Goal: Entertainment & Leisure: Consume media (video, audio)

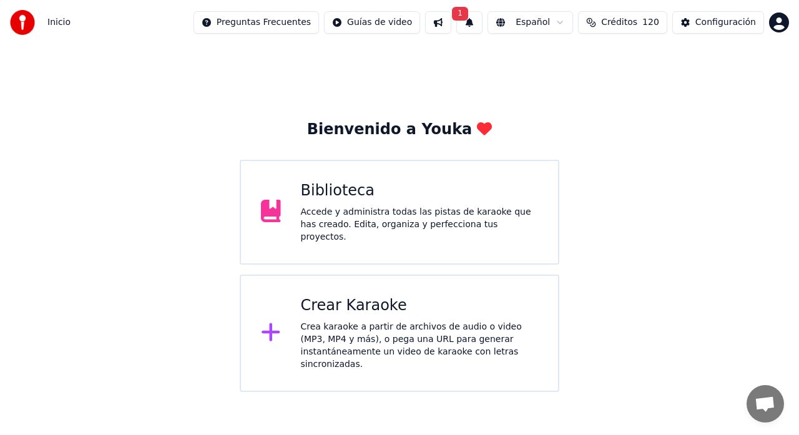
click at [322, 218] on div "Accede y administra todas las pistas de karaoke que has creado. Edita, organiza…" at bounding box center [420, 224] width 238 height 37
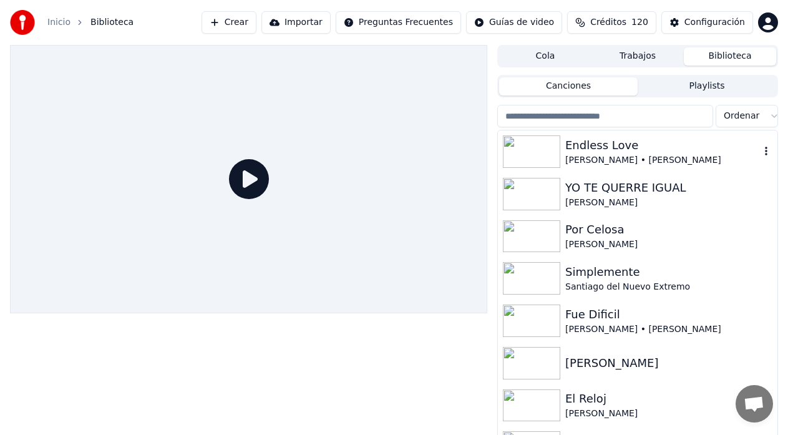
click at [489, 155] on div "[PERSON_NAME] • [PERSON_NAME]" at bounding box center [663, 160] width 195 height 12
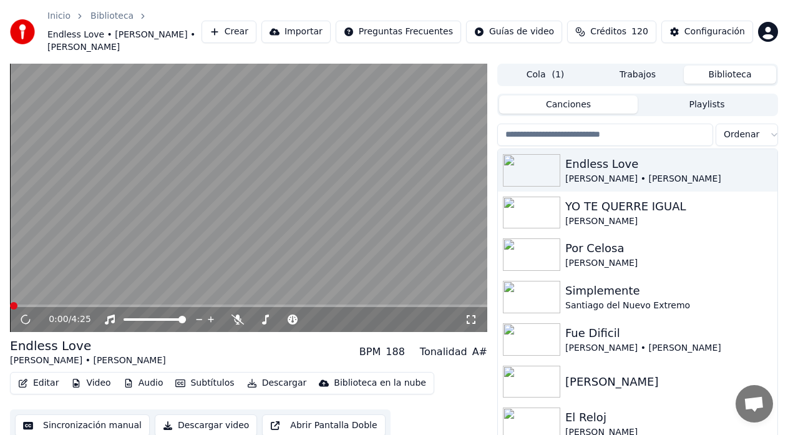
click at [468, 315] on icon at bounding box center [471, 319] width 9 height 9
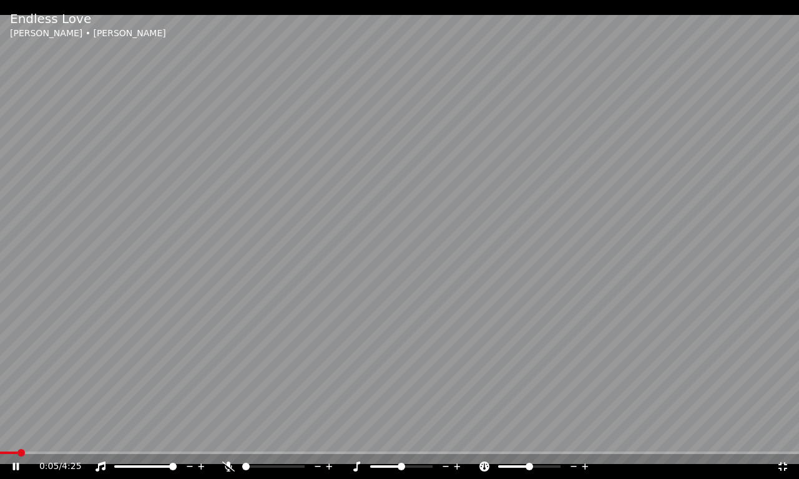
click at [229, 350] on div "0:05 / 4:25" at bounding box center [399, 466] width 799 height 25
click at [230, 350] on icon at bounding box center [228, 467] width 12 height 10
click at [165, 323] on video at bounding box center [399, 239] width 799 height 479
click at [489, 350] on icon at bounding box center [783, 467] width 12 height 10
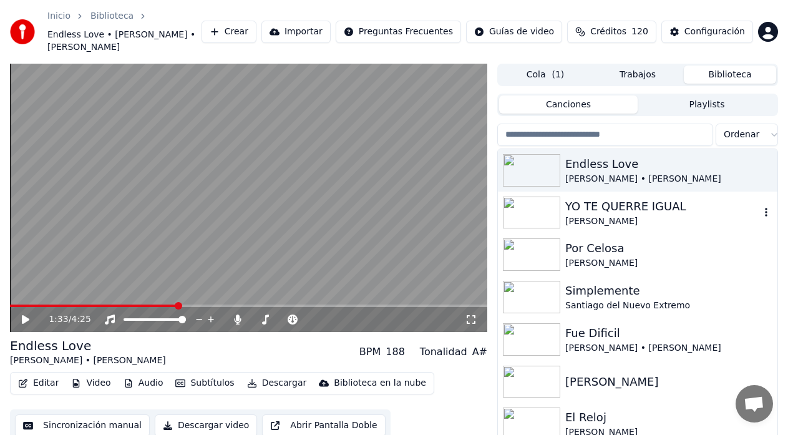
click at [489, 197] on img at bounding box center [531, 213] width 57 height 32
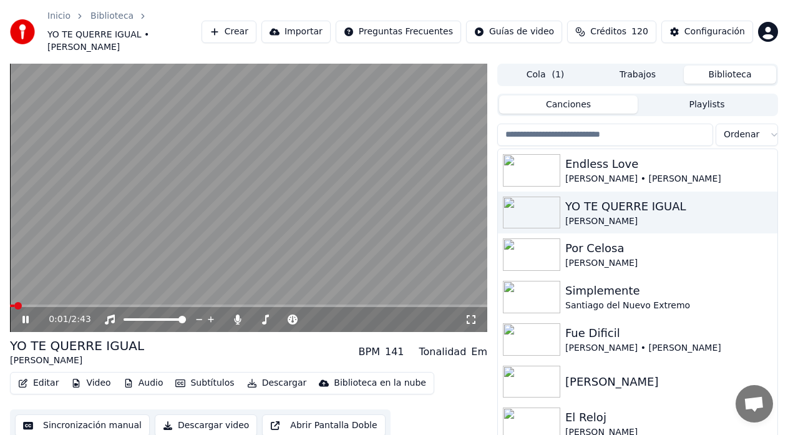
click at [472, 315] on icon at bounding box center [471, 320] width 12 height 10
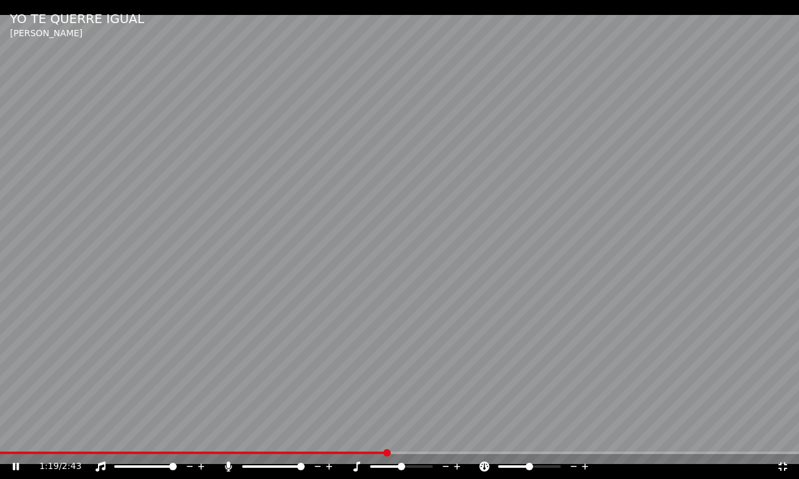
click at [489, 350] on icon at bounding box center [783, 467] width 12 height 10
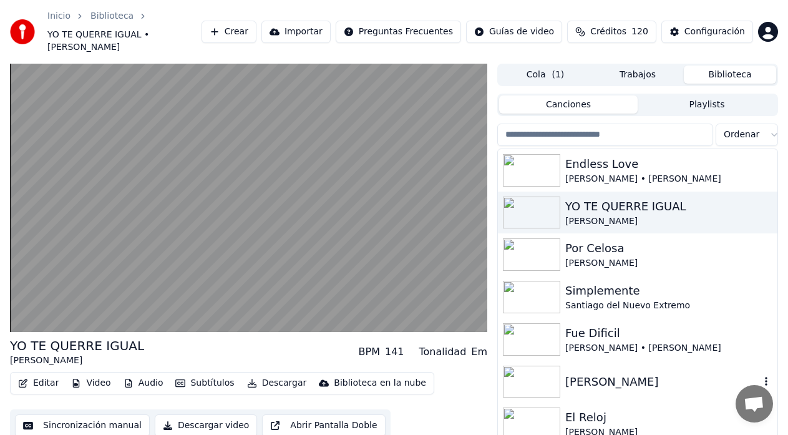
click at [489, 350] on img at bounding box center [531, 382] width 57 height 32
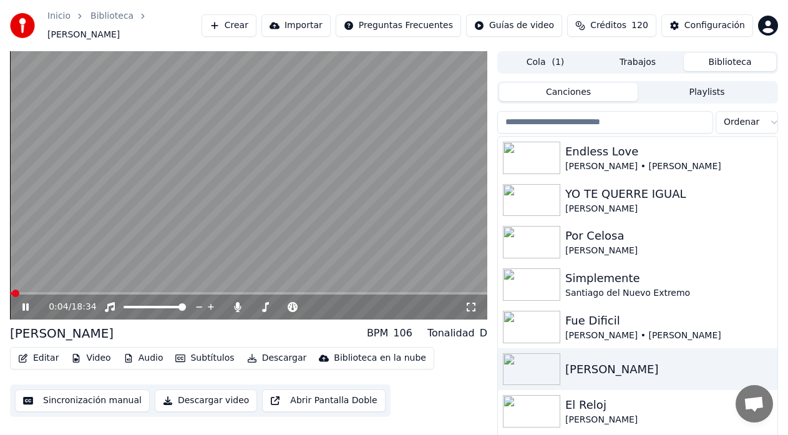
click at [472, 303] on icon at bounding box center [471, 307] width 12 height 10
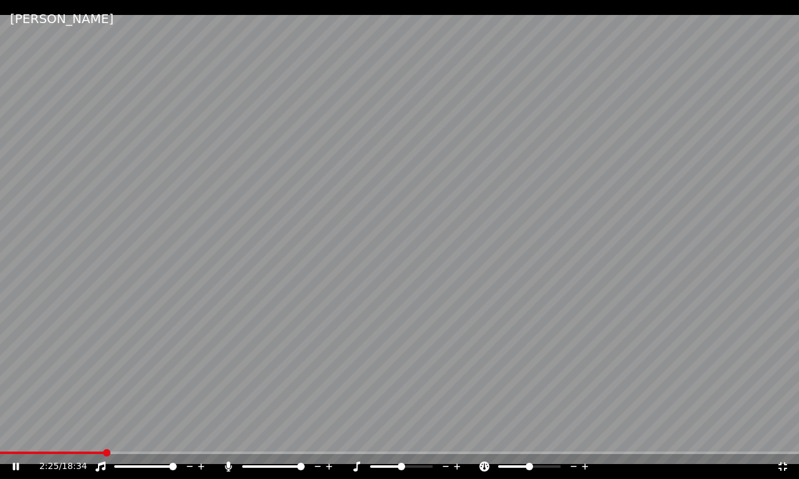
click at [489, 350] on icon at bounding box center [783, 467] width 12 height 10
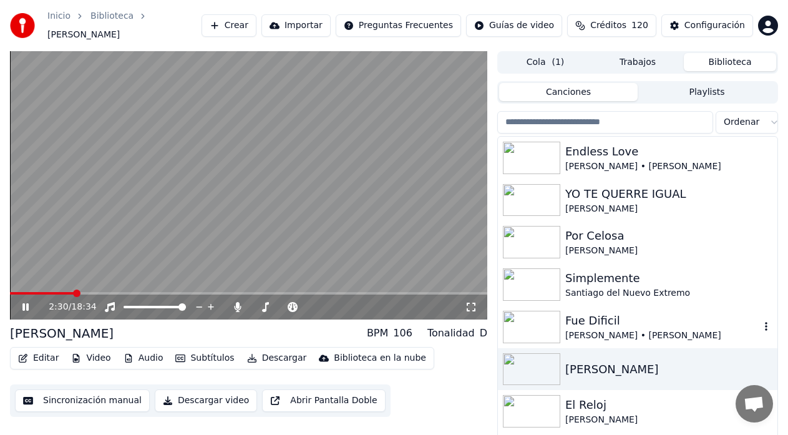
click at [489, 315] on div "Fue Dificil" at bounding box center [663, 320] width 195 height 17
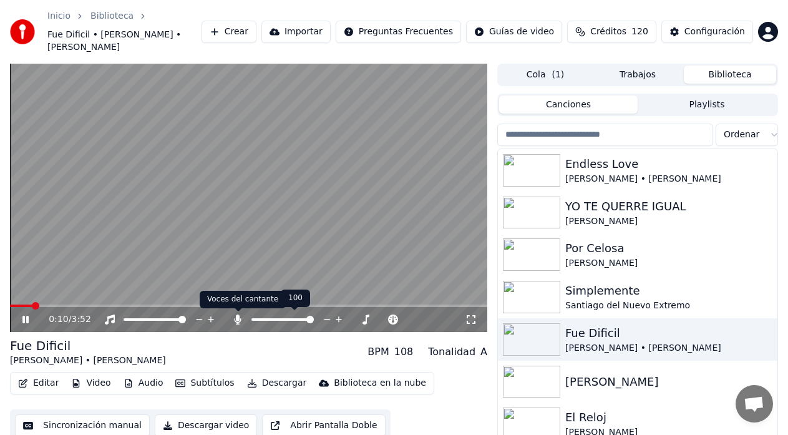
click at [238, 321] on icon at bounding box center [238, 320] width 7 height 10
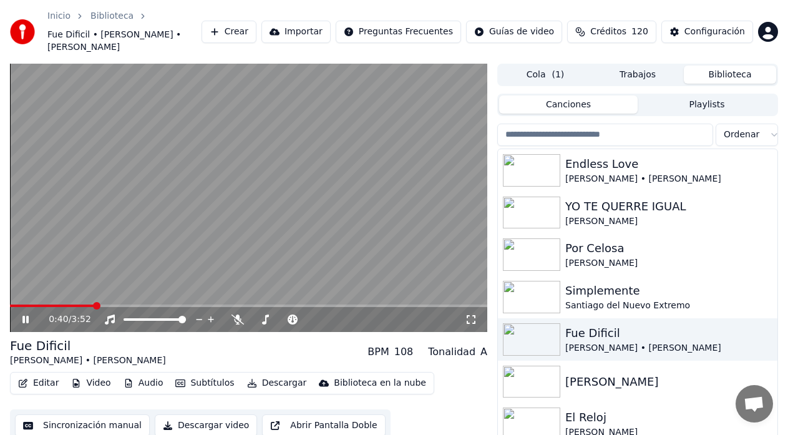
click at [473, 323] on icon at bounding box center [471, 319] width 9 height 9
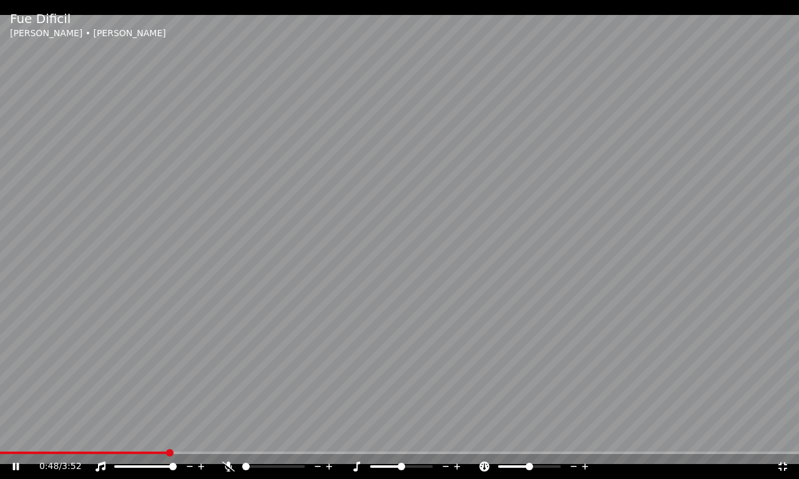
click at [226, 350] on icon at bounding box center [228, 467] width 12 height 10
click at [489, 350] on icon at bounding box center [782, 467] width 9 height 9
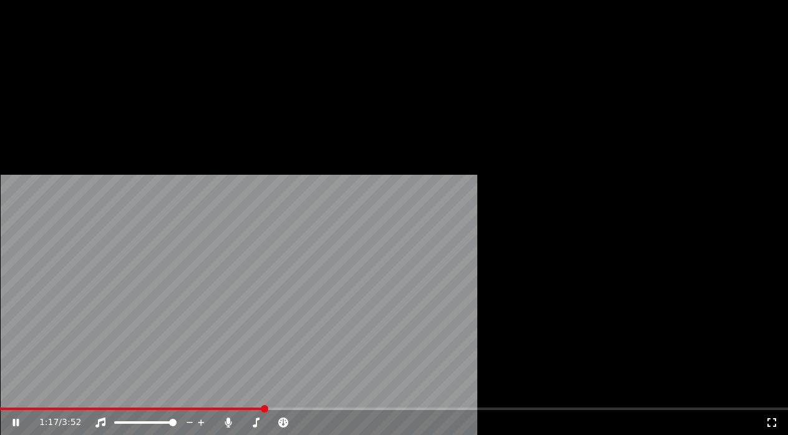
click at [139, 124] on button "Audio" at bounding box center [144, 114] width 50 height 17
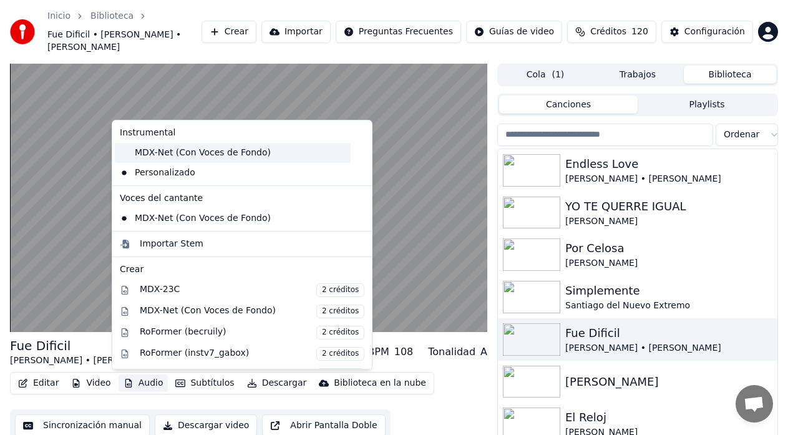
click at [177, 152] on div "MDX-Net (Con Voces de Fondo)" at bounding box center [233, 153] width 236 height 20
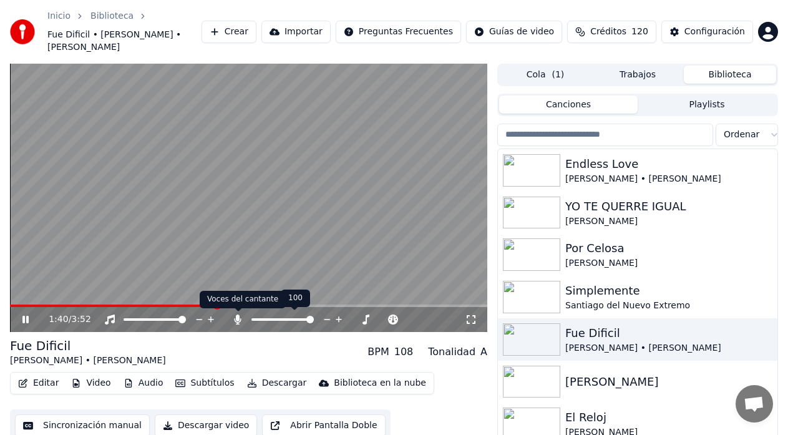
click at [243, 321] on icon at bounding box center [238, 320] width 12 height 10
click at [167, 238] on video at bounding box center [249, 198] width 478 height 268
click at [44, 350] on button "Editar" at bounding box center [38, 383] width 51 height 17
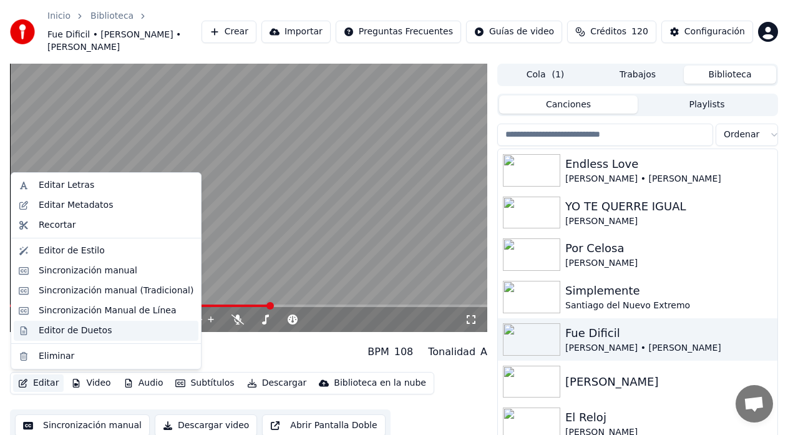
click at [48, 335] on div "Editor de Duetos" at bounding box center [75, 331] width 73 height 12
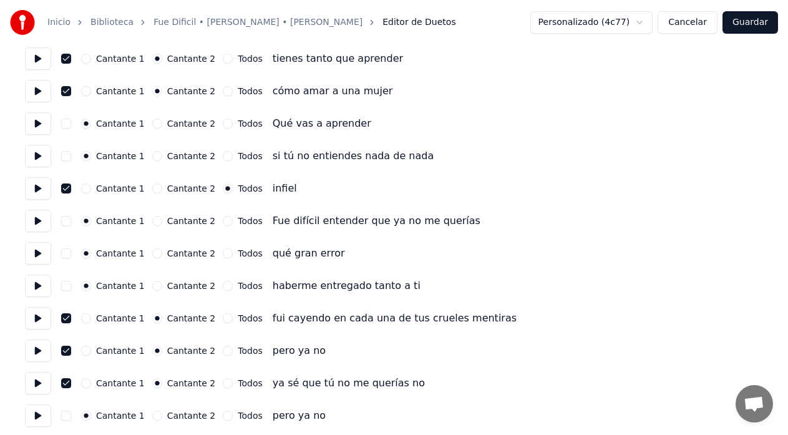
scroll to position [1183, 0]
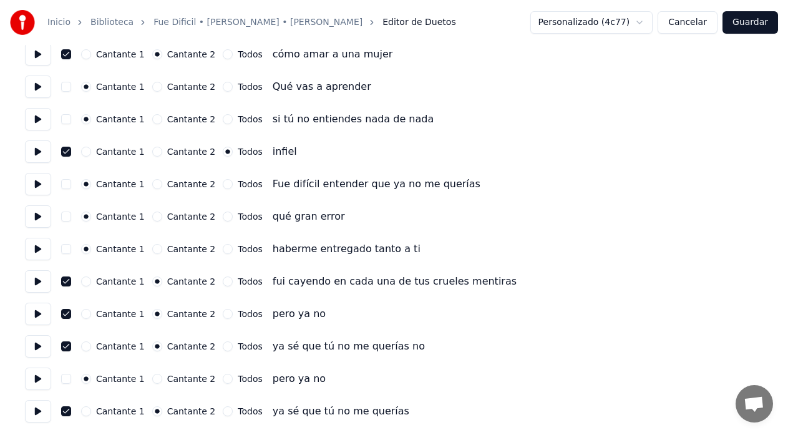
click at [223, 350] on button "Todos" at bounding box center [228, 411] width 10 height 10
click at [489, 22] on button "Guardar" at bounding box center [751, 22] width 56 height 22
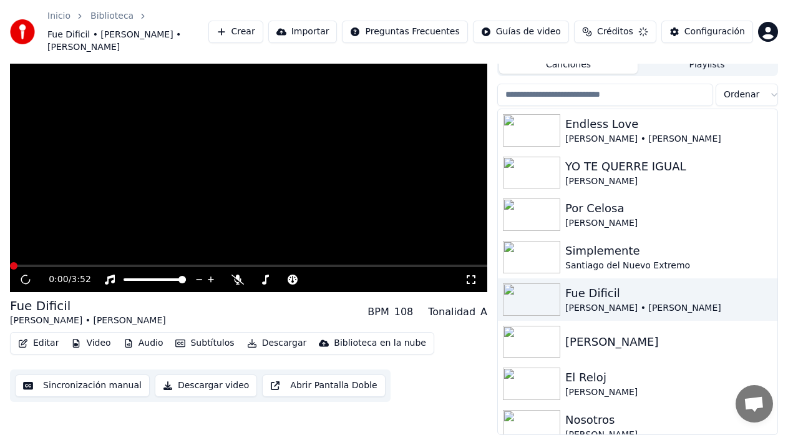
scroll to position [40, 0]
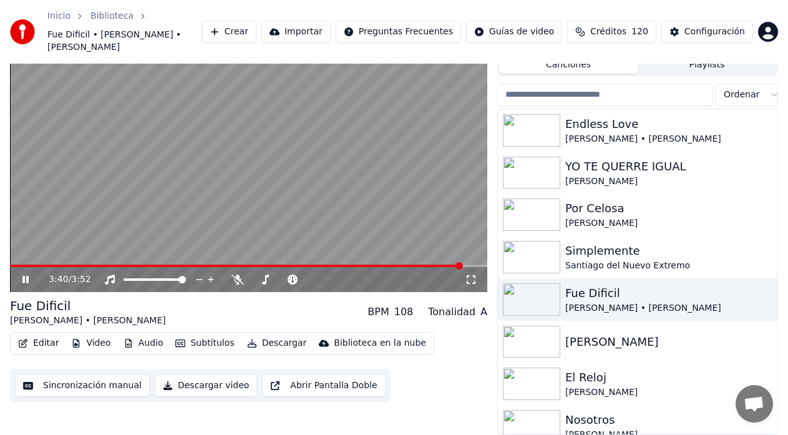
click at [462, 267] on span at bounding box center [249, 266] width 478 height 2
click at [238, 278] on icon at bounding box center [238, 280] width 12 height 10
click at [466, 266] on span at bounding box center [249, 266] width 478 height 2
click at [408, 242] on video at bounding box center [249, 158] width 478 height 268
click at [50, 342] on button "Editar" at bounding box center [38, 343] width 51 height 17
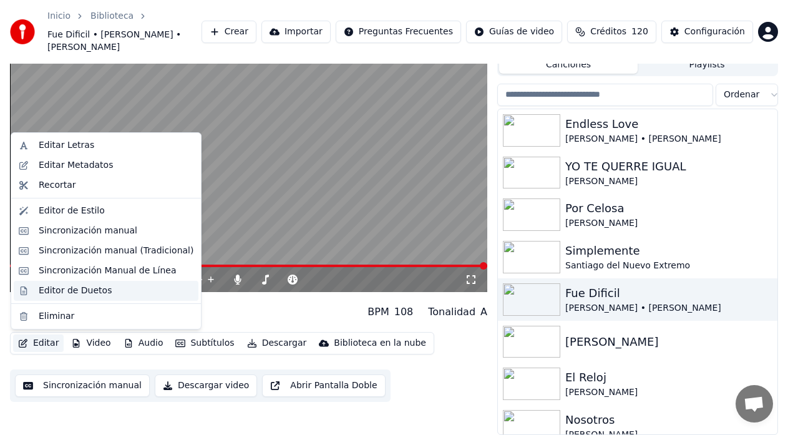
click at [62, 295] on div "Editor de Duetos" at bounding box center [75, 291] width 73 height 12
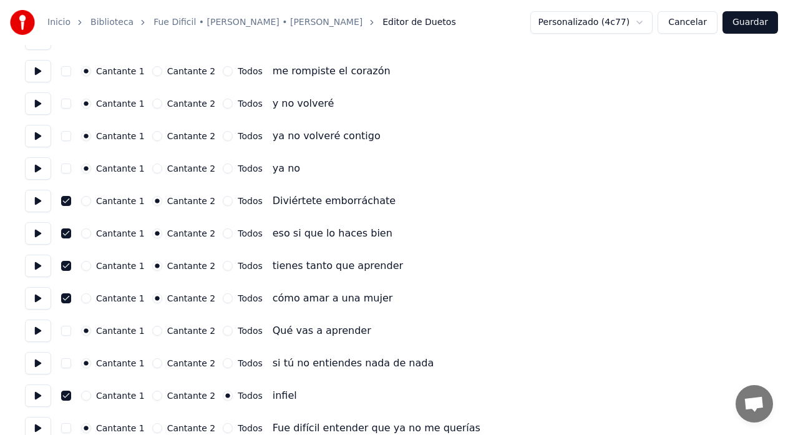
scroll to position [1183, 0]
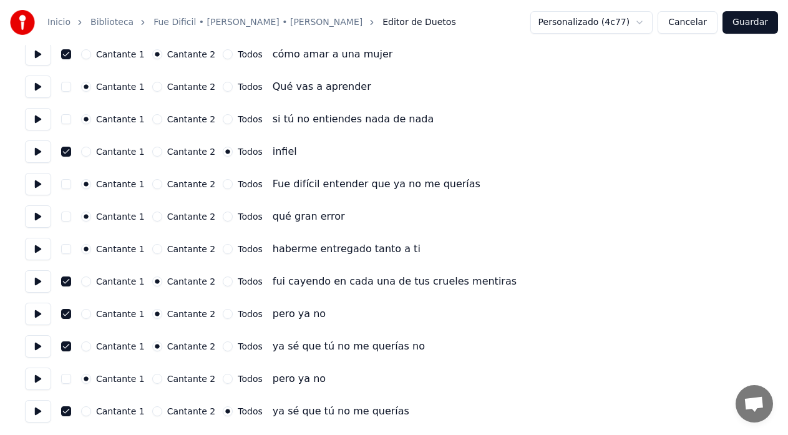
click at [153, 350] on button "Cantante 2" at bounding box center [157, 411] width 10 height 10
click at [489, 31] on button "Guardar" at bounding box center [751, 22] width 56 height 22
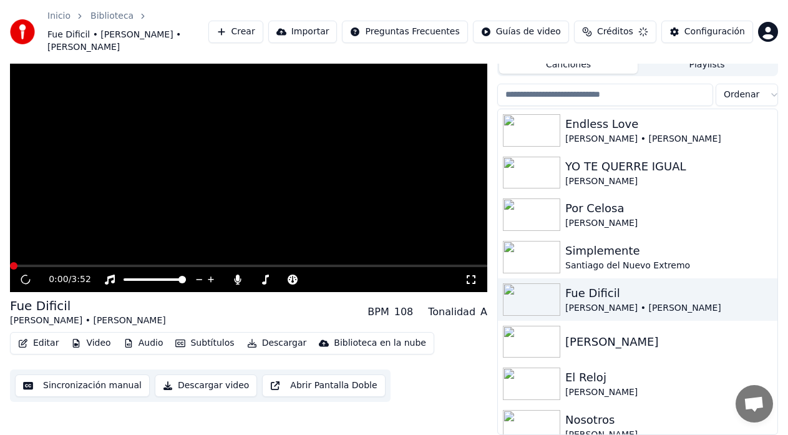
scroll to position [40, 0]
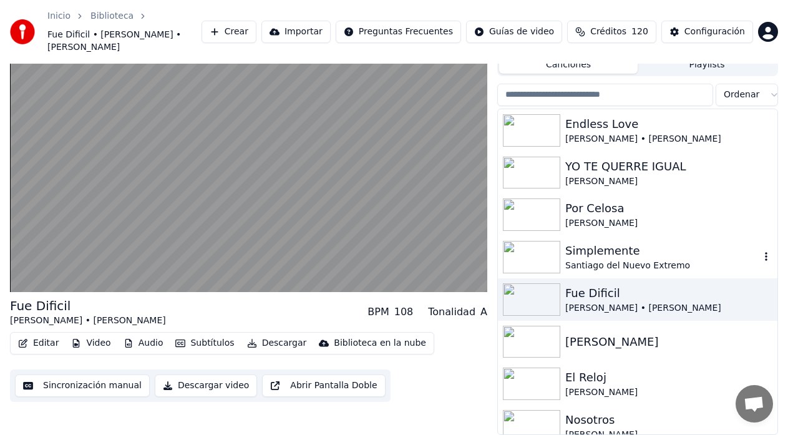
click at [489, 263] on div "Santiago del Nuevo Extremo" at bounding box center [663, 266] width 195 height 12
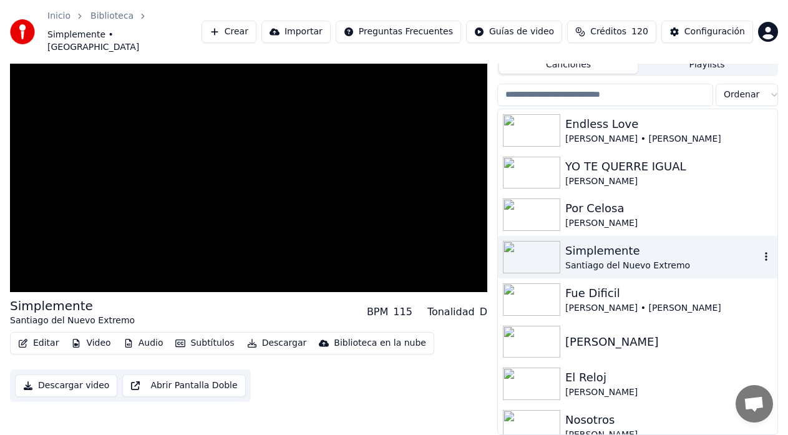
scroll to position [27, 0]
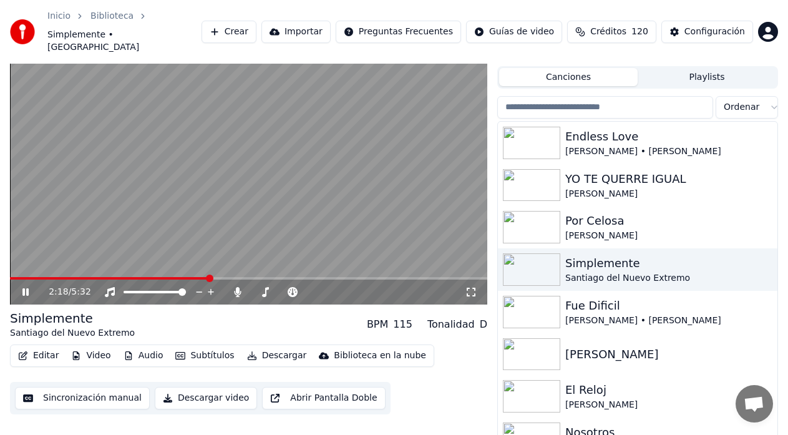
click at [213, 132] on video at bounding box center [249, 170] width 478 height 268
click at [28, 287] on icon at bounding box center [34, 292] width 29 height 10
click at [28, 288] on icon at bounding box center [25, 291] width 6 height 7
click at [474, 287] on icon at bounding box center [471, 292] width 12 height 10
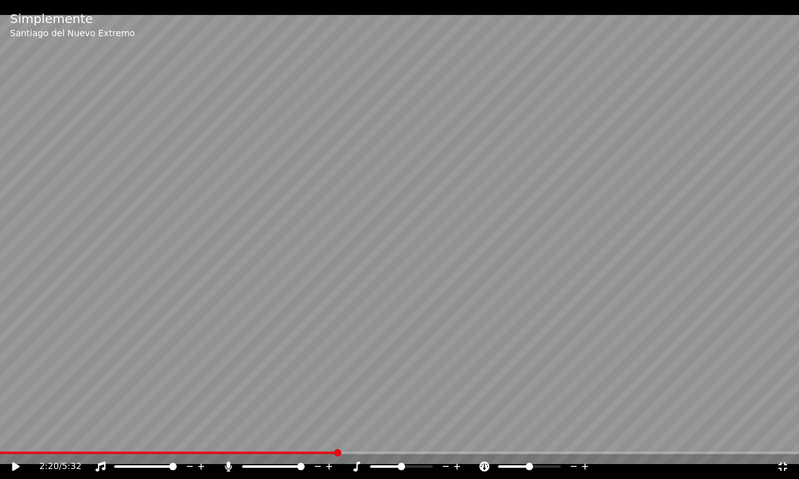
click at [14, 350] on icon at bounding box center [15, 467] width 7 height 9
click at [227, 350] on icon at bounding box center [228, 467] width 7 height 10
click at [489, 350] on icon at bounding box center [782, 467] width 9 height 9
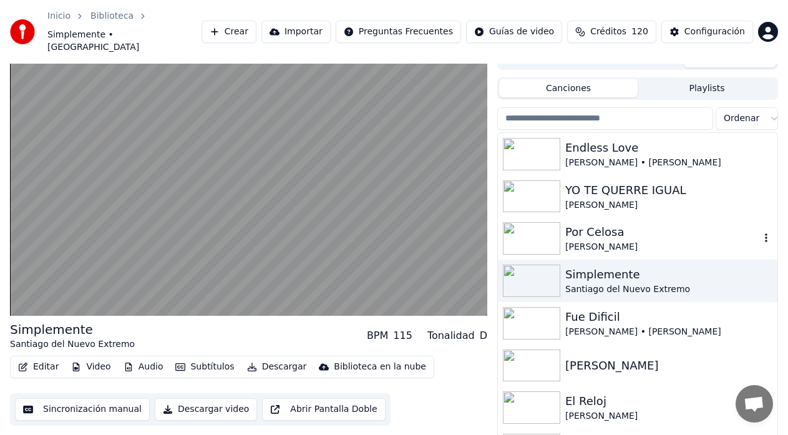
click at [489, 230] on img at bounding box center [531, 238] width 57 height 32
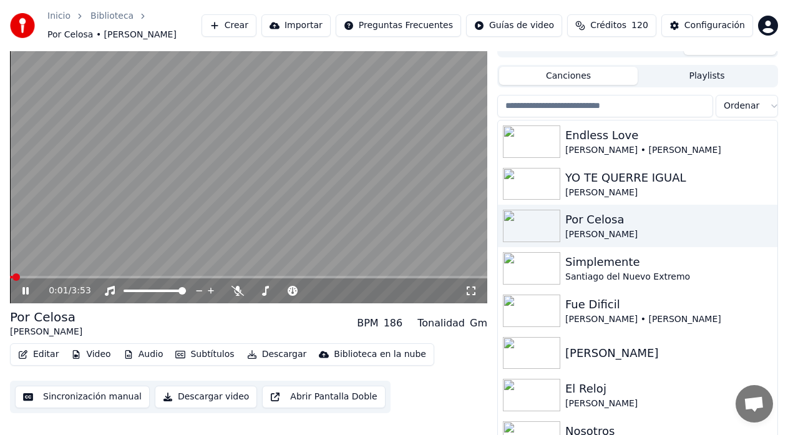
click at [469, 288] on icon at bounding box center [471, 291] width 12 height 10
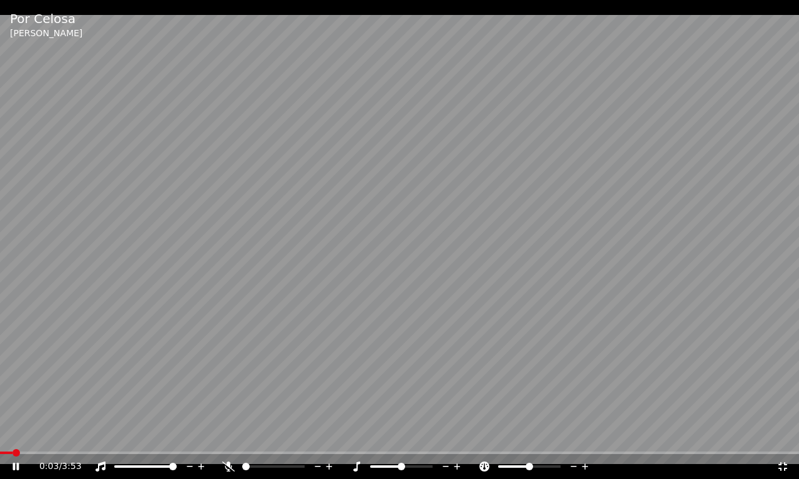
click at [232, 350] on icon at bounding box center [228, 467] width 12 height 10
click at [489, 350] on icon at bounding box center [783, 467] width 12 height 10
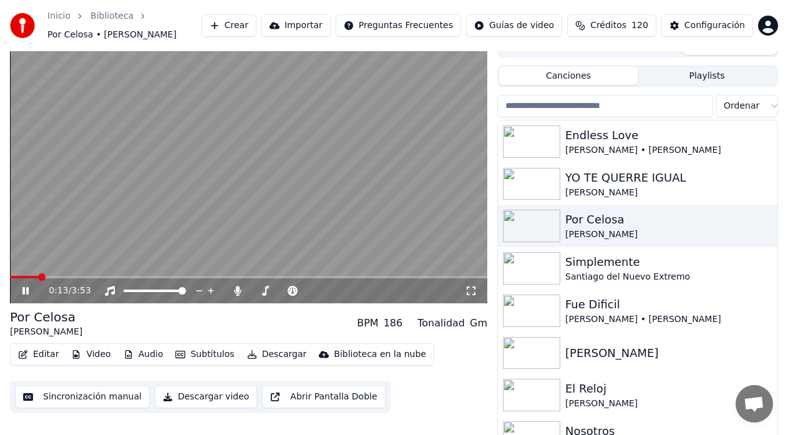
click at [469, 292] on icon at bounding box center [471, 291] width 12 height 10
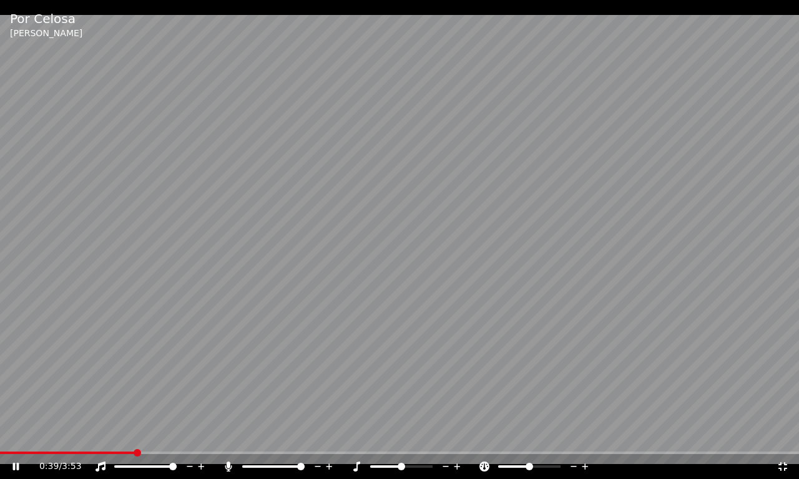
click at [489, 350] on icon at bounding box center [783, 467] width 12 height 10
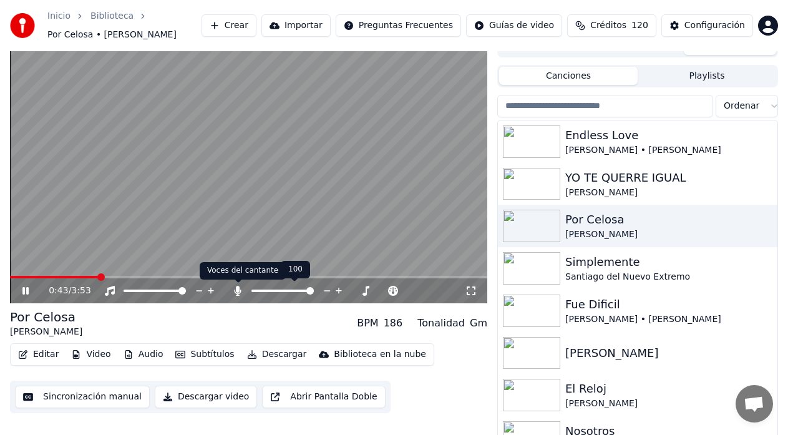
click at [237, 289] on icon at bounding box center [238, 291] width 7 height 10
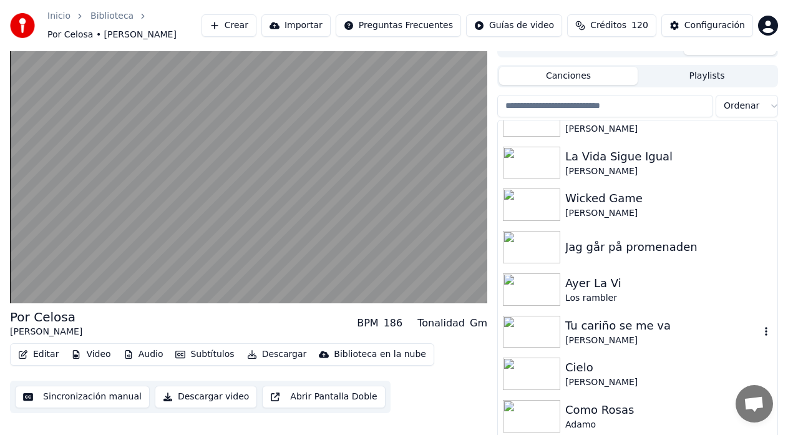
scroll to position [458, 0]
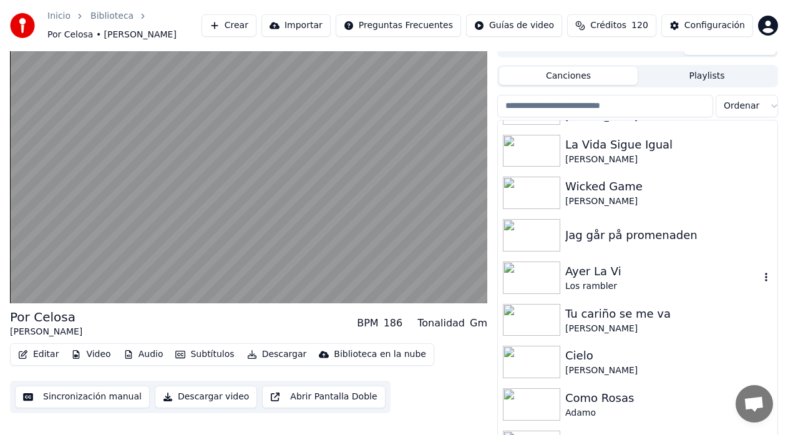
click at [489, 281] on div "Los rambler" at bounding box center [663, 286] width 195 height 12
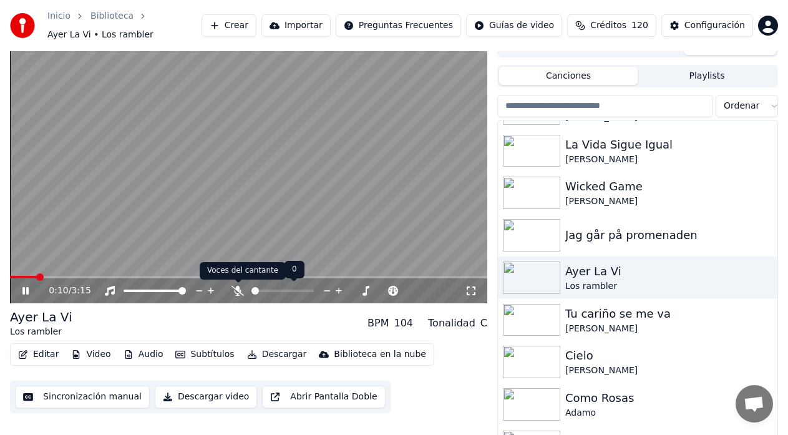
click at [234, 292] on icon at bounding box center [238, 291] width 12 height 10
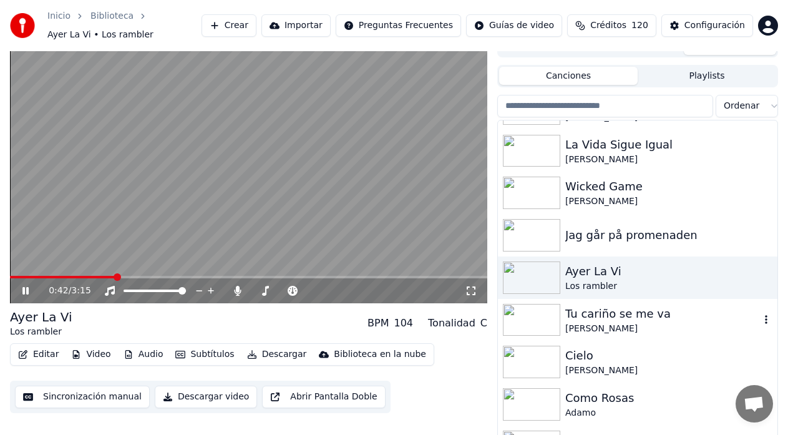
click at [489, 324] on img at bounding box center [531, 320] width 57 height 32
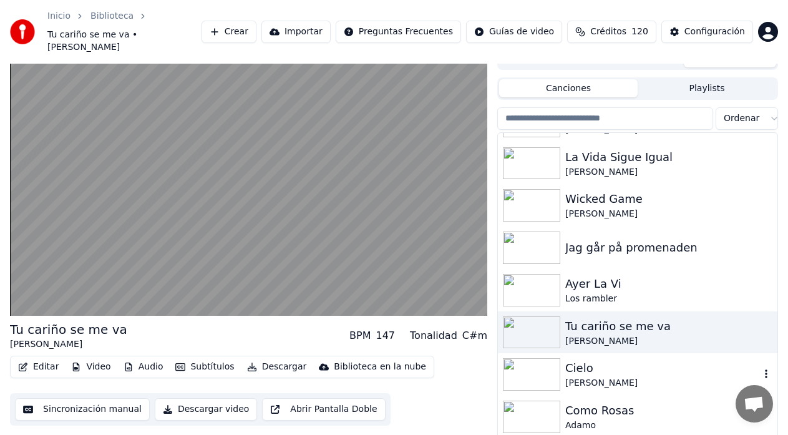
click at [489, 350] on img at bounding box center [531, 374] width 57 height 32
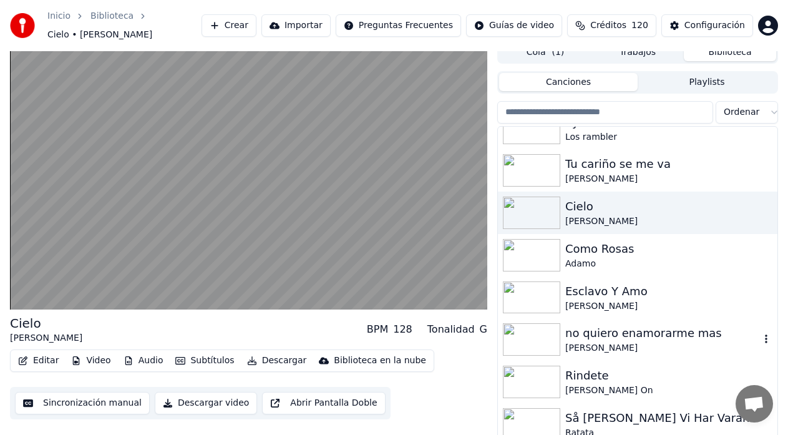
scroll to position [624, 0]
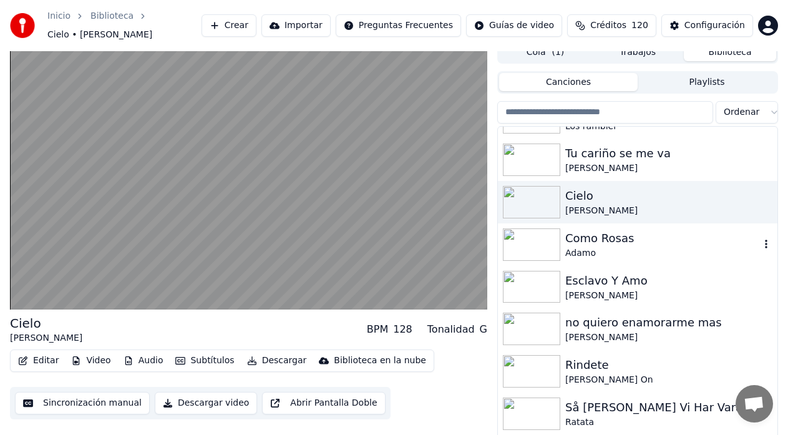
click at [489, 243] on img at bounding box center [531, 244] width 57 height 32
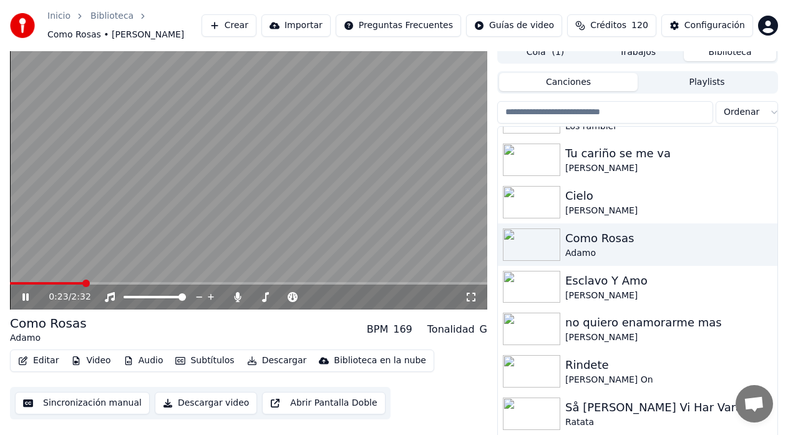
click at [383, 212] on video at bounding box center [249, 175] width 478 height 268
click at [489, 350] on img at bounding box center [531, 371] width 57 height 32
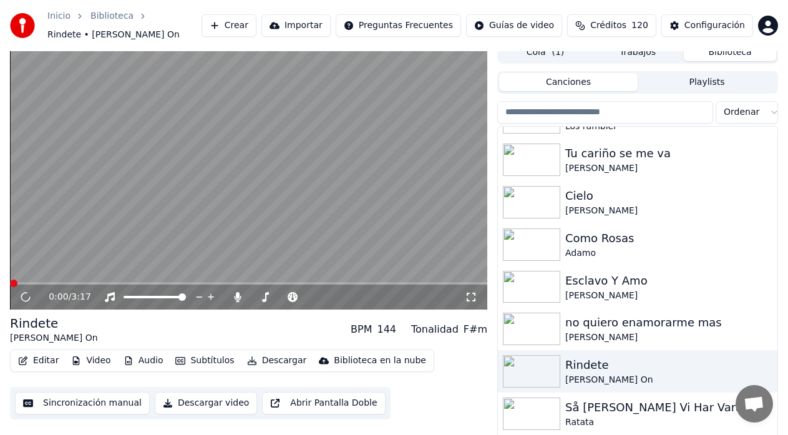
click at [471, 293] on icon at bounding box center [471, 297] width 12 height 10
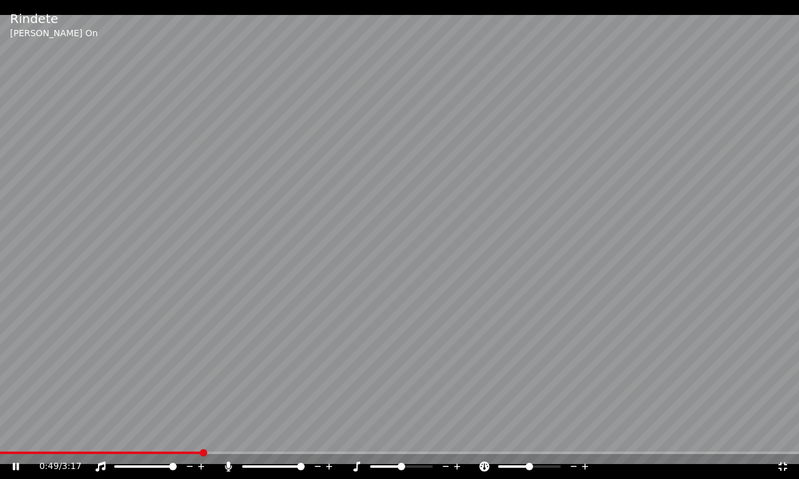
click at [489, 350] on icon at bounding box center [783, 467] width 12 height 10
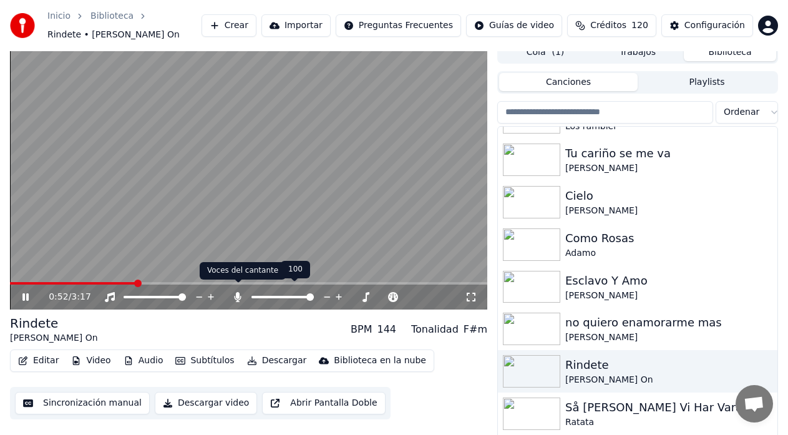
click at [235, 292] on icon at bounding box center [238, 297] width 12 height 10
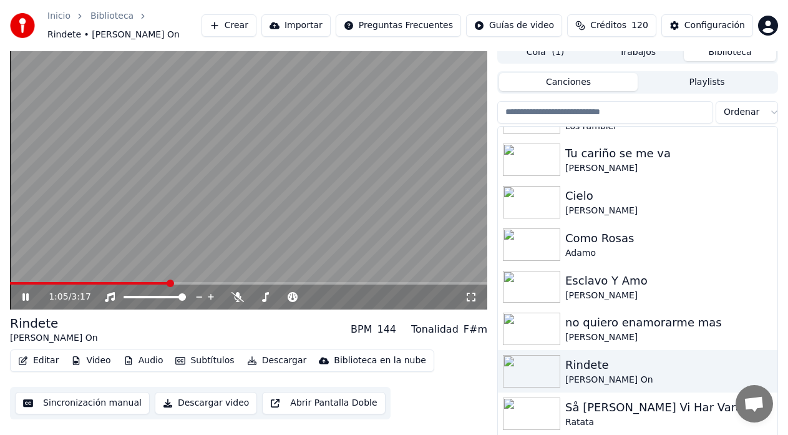
click at [194, 215] on video at bounding box center [249, 175] width 478 height 268
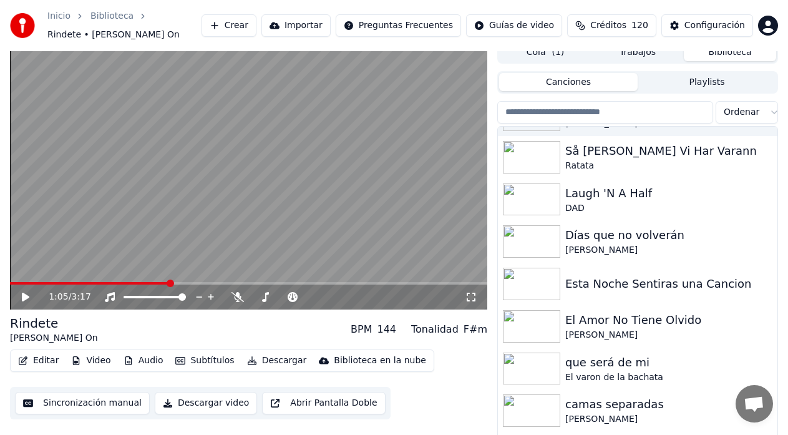
scroll to position [874, 0]
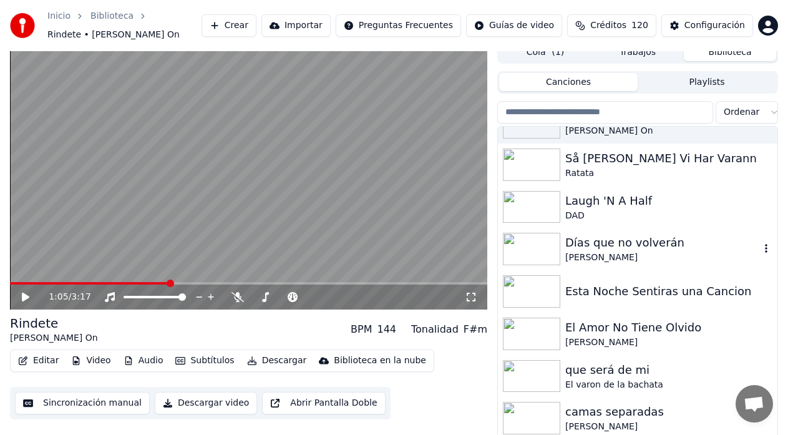
click at [489, 253] on div "[PERSON_NAME]" at bounding box center [663, 258] width 195 height 12
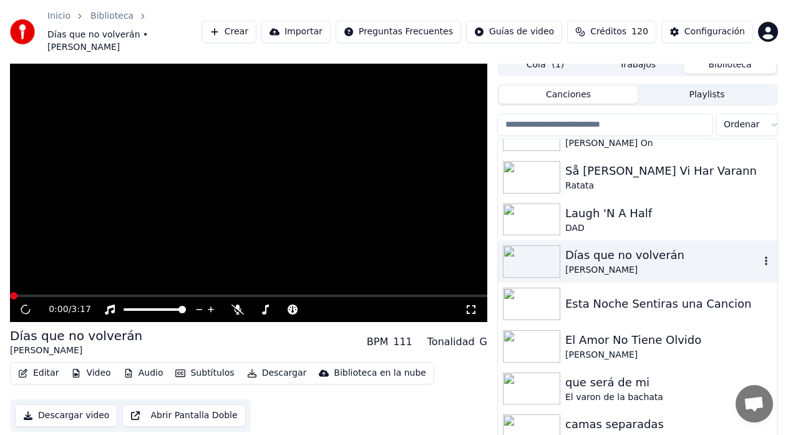
scroll to position [16, 0]
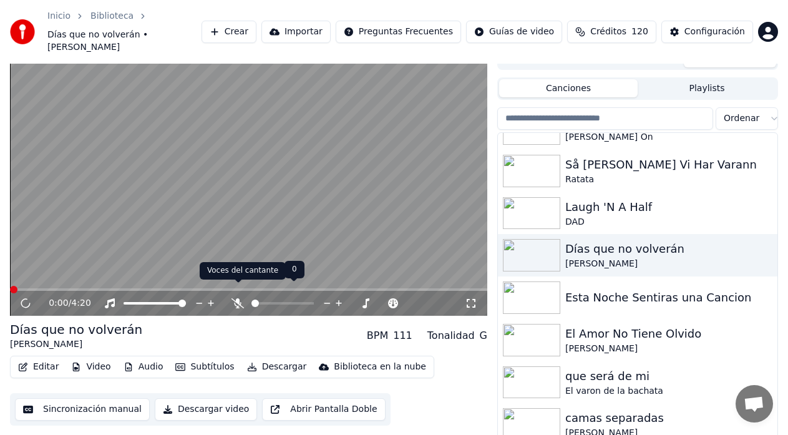
click at [236, 298] on icon at bounding box center [238, 303] width 12 height 10
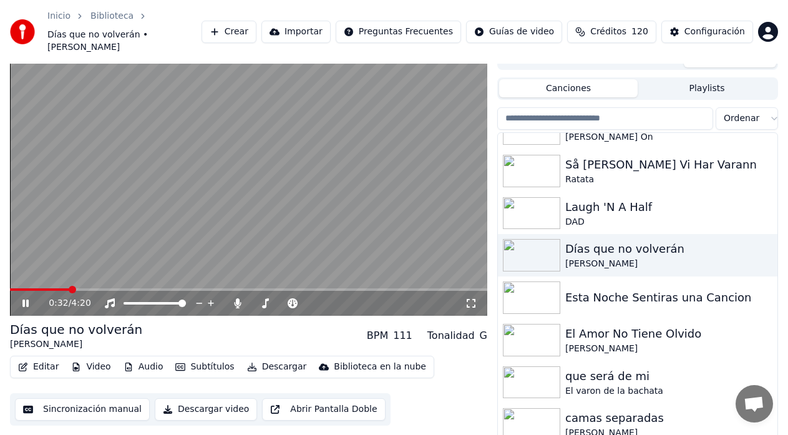
click at [340, 162] on video at bounding box center [249, 181] width 478 height 268
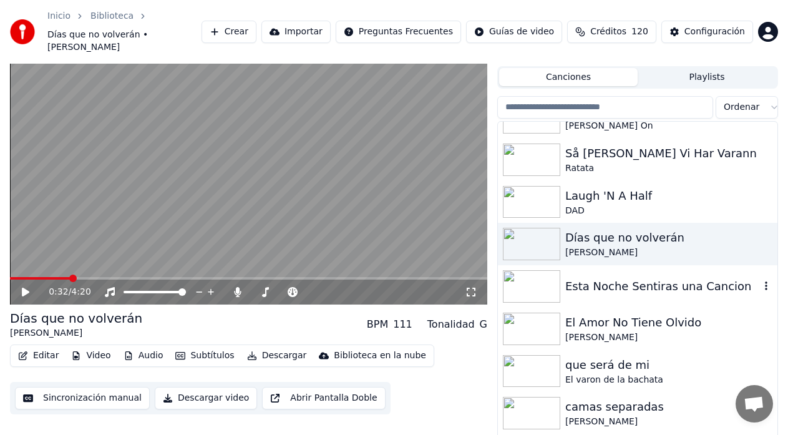
click at [489, 287] on div "Esta Noche Sentiras una Cancion" at bounding box center [638, 286] width 280 height 42
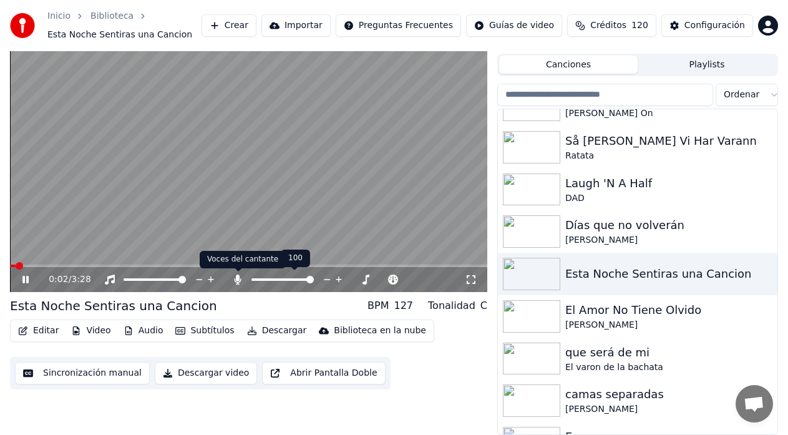
click at [237, 278] on icon at bounding box center [238, 280] width 7 height 10
